Goal: Transaction & Acquisition: Obtain resource

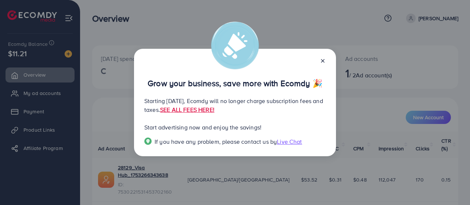
click at [323, 62] on icon at bounding box center [323, 61] width 6 height 6
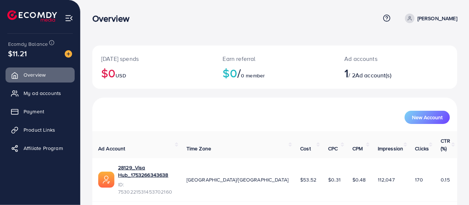
scroll to position [5, 0]
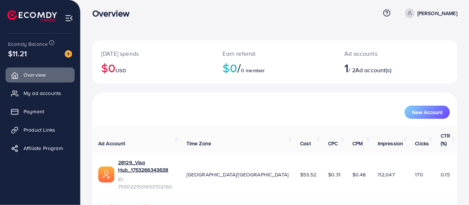
click at [366, 64] on h2 "1 / 2 Ad account(s)" at bounding box center [381, 68] width 74 height 14
click at [47, 92] on span "My ad accounts" at bounding box center [42, 93] width 37 height 7
click at [55, 95] on span "My ad accounts" at bounding box center [42, 93] width 37 height 7
click at [42, 111] on span "Payment" at bounding box center [34, 111] width 21 height 7
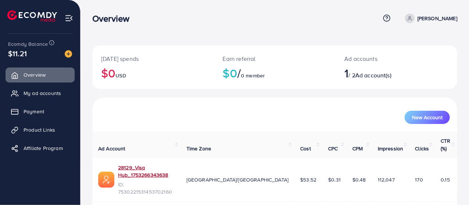
click at [158, 164] on link "28129_Visa Hub_1753266343638" at bounding box center [146, 171] width 57 height 15
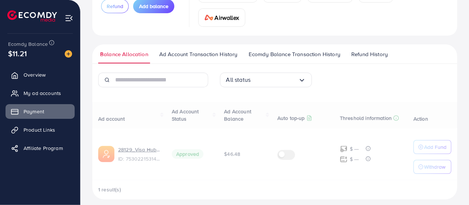
scroll to position [90, 0]
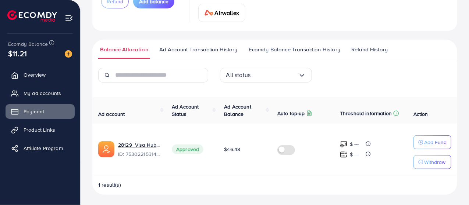
click at [434, 162] on p "Withdraw" at bounding box center [434, 162] width 21 height 9
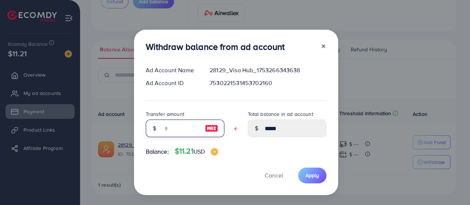
click at [177, 133] on input "text" at bounding box center [181, 129] width 37 height 18
type input "*"
type input "*****"
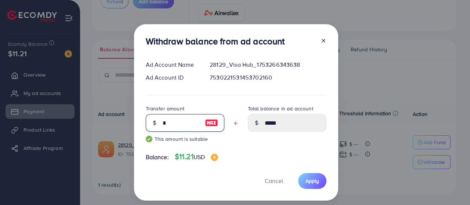
type input "**"
type input "****"
type input "**"
click at [315, 182] on span "Apply" at bounding box center [313, 181] width 14 height 7
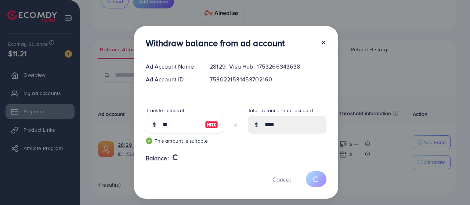
type input "*****"
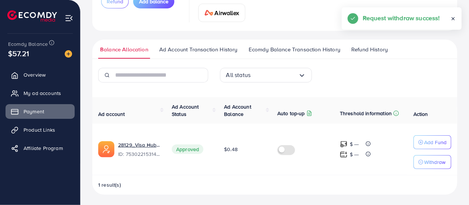
scroll to position [88, 0]
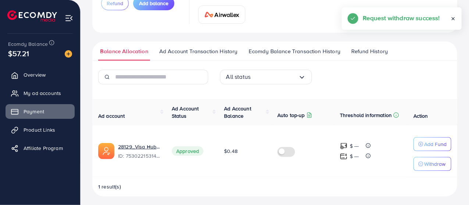
click at [454, 19] on icon at bounding box center [452, 18] width 5 height 5
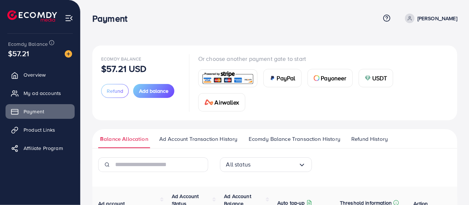
click at [114, 93] on span "Refund" at bounding box center [115, 90] width 17 height 7
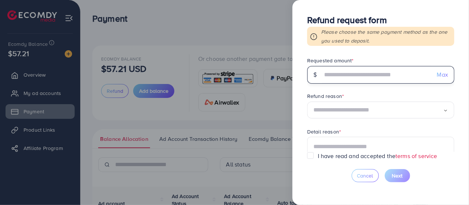
click at [351, 77] on input "text" at bounding box center [376, 75] width 109 height 18
type input "**"
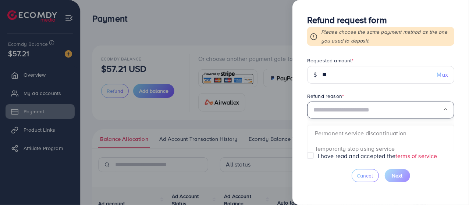
click at [340, 110] on input "Search for option" at bounding box center [378, 110] width 130 height 11
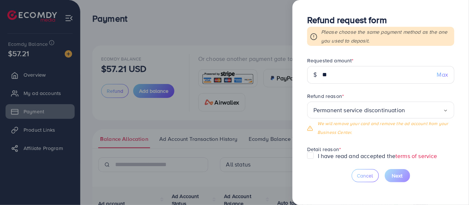
click at [338, 129] on span "Permanent service discontinuation Loading... Permanent service discontinuation …" at bounding box center [380, 119] width 147 height 35
click at [404, 111] on div "Permanent service discontinuation" at bounding box center [378, 110] width 130 height 11
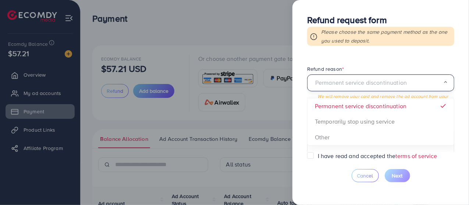
scroll to position [35, 0]
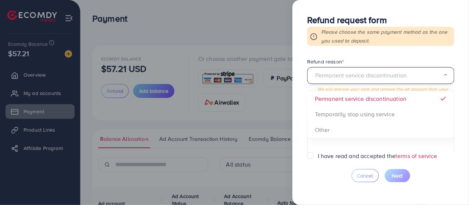
click at [348, 131] on form "Requested amount * $ ** Max Refund reason * Permanent service discontinuation L…" at bounding box center [380, 104] width 147 height 95
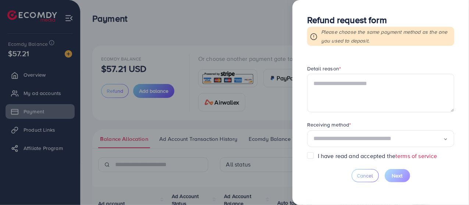
scroll to position [68, 0]
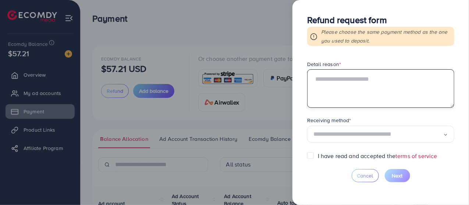
click at [387, 82] on textarea at bounding box center [380, 88] width 147 height 38
type textarea "**********"
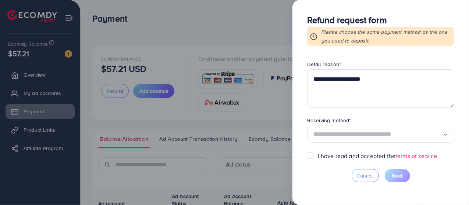
click at [386, 139] on input "Search for option" at bounding box center [378, 134] width 130 height 11
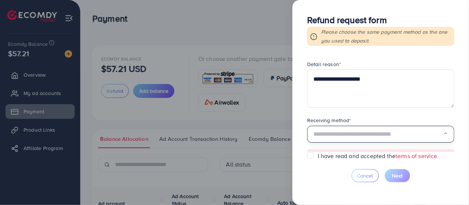
scroll to position [96, 0]
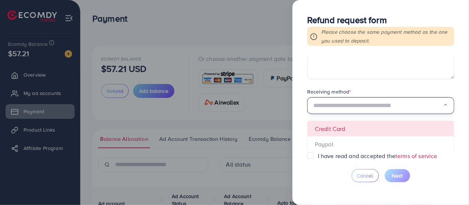
click at [362, 131] on form "**********" at bounding box center [380, 104] width 147 height 95
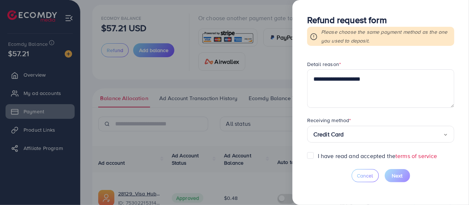
scroll to position [71, 0]
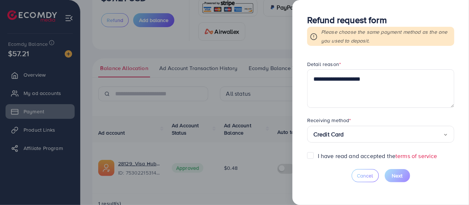
click at [318, 153] on label "I have read and accepted the terms of service" at bounding box center [377, 156] width 119 height 8
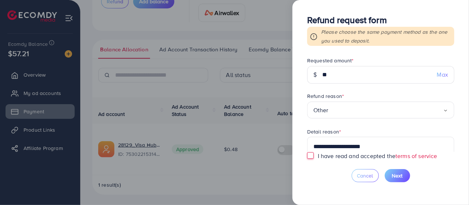
scroll to position [68, 0]
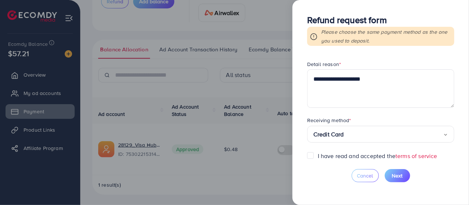
click at [444, 135] on icon "Search for option" at bounding box center [445, 135] width 5 height 5
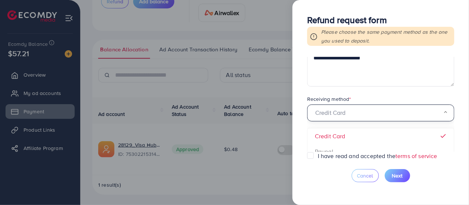
scroll to position [96, 0]
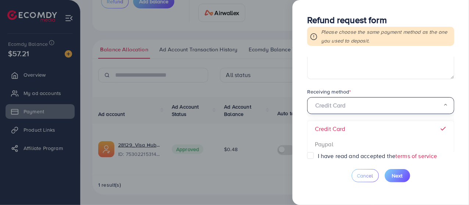
click at [433, 128] on form "**********" at bounding box center [380, 104] width 147 height 95
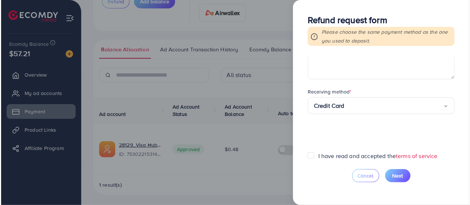
scroll to position [68, 0]
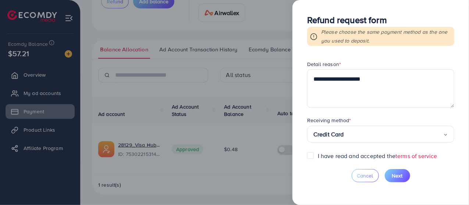
click at [395, 176] on span "Next" at bounding box center [397, 175] width 11 height 7
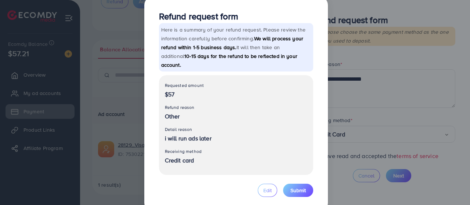
scroll to position [14, 0]
click at [301, 187] on span "Submit" at bounding box center [298, 190] width 15 height 7
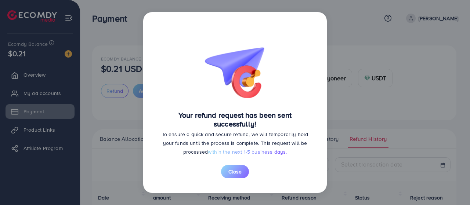
click at [243, 167] on button "Close" at bounding box center [235, 171] width 28 height 13
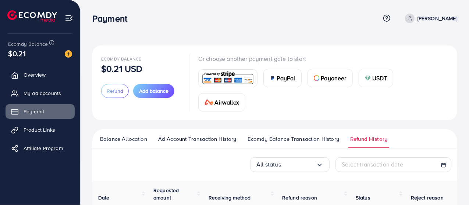
click at [409, 18] on circle at bounding box center [410, 18] width 2 height 2
click at [73, 20] on img at bounding box center [69, 18] width 8 height 8
click at [386, 18] on icon at bounding box center [387, 18] width 2 height 2
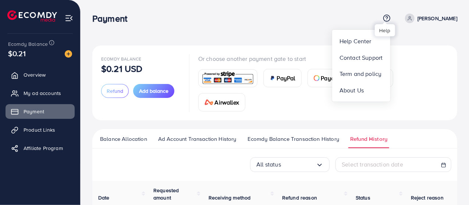
click at [384, 18] on icon at bounding box center [387, 18] width 8 height 8
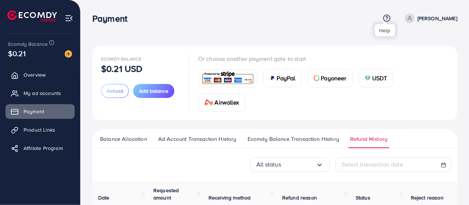
click at [386, 17] on icon at bounding box center [387, 18] width 8 height 8
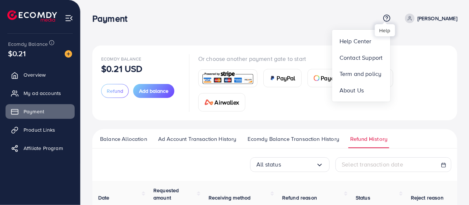
click at [384, 18] on icon at bounding box center [387, 18] width 8 height 8
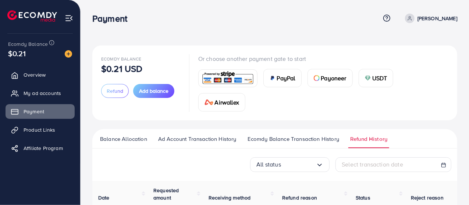
click at [412, 15] on link "[PERSON_NAME]" at bounding box center [429, 19] width 55 height 10
click at [263, 47] on div "Ecomdy Balance $0.21 USD Refund Add balance Or choose another payment gate to s…" at bounding box center [274, 83] width 365 height 75
